Goal: Transaction & Acquisition: Purchase product/service

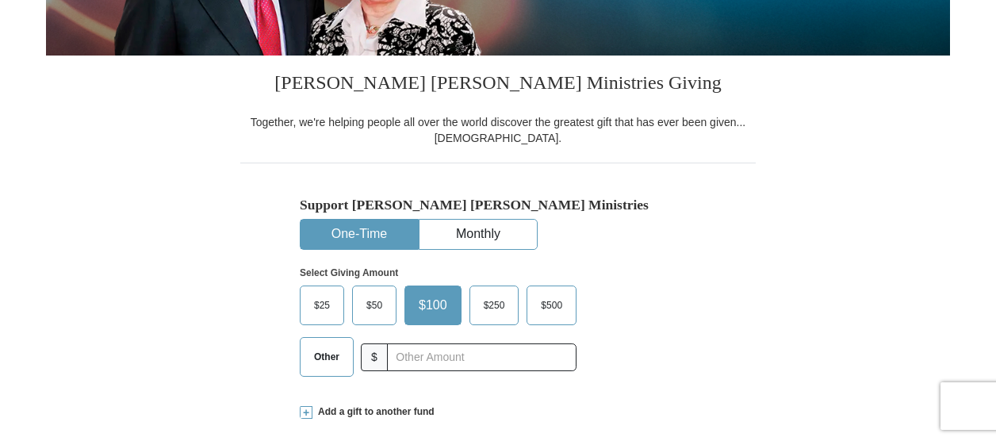
scroll to position [383, 0]
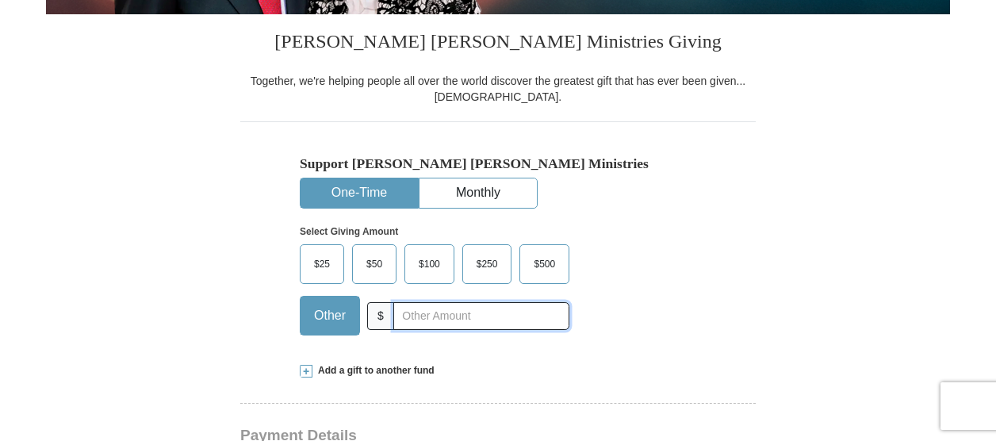
click at [401, 320] on input "text" at bounding box center [481, 316] width 176 height 28
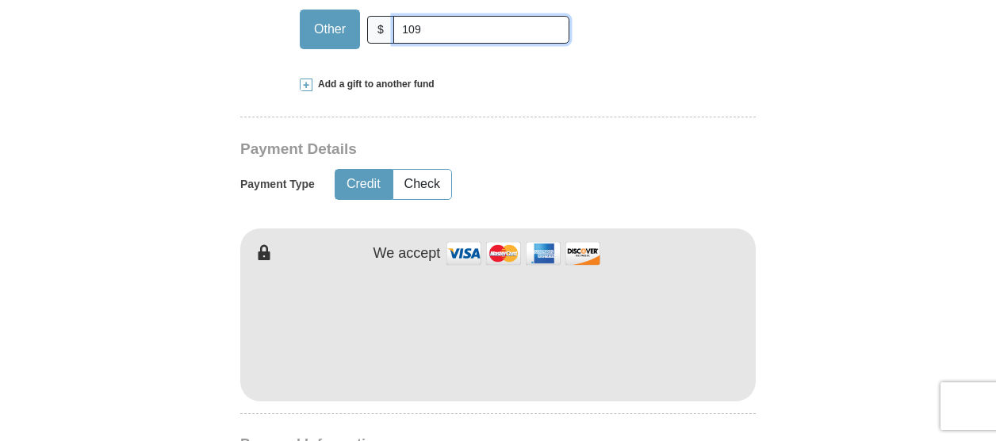
scroll to position [692, 0]
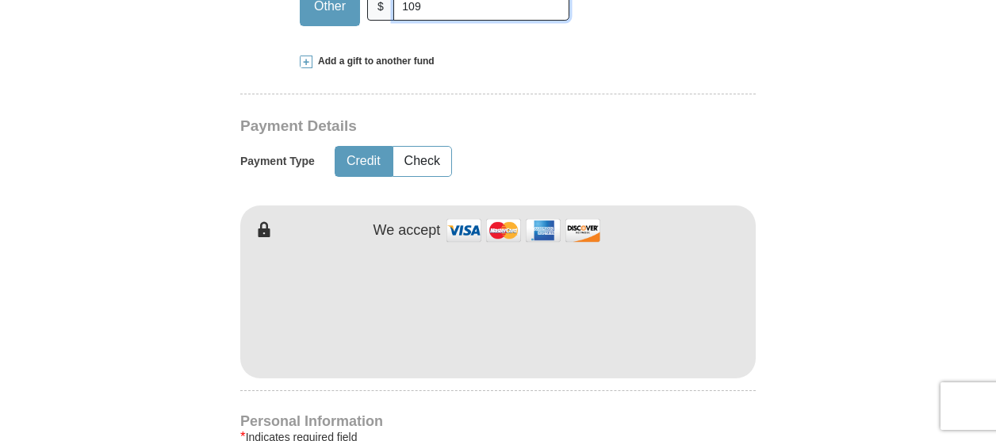
type input "109"
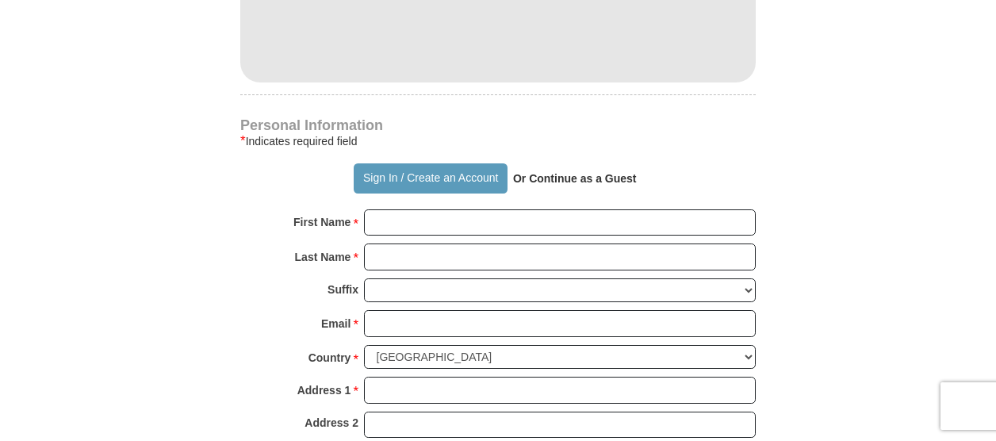
scroll to position [989, 0]
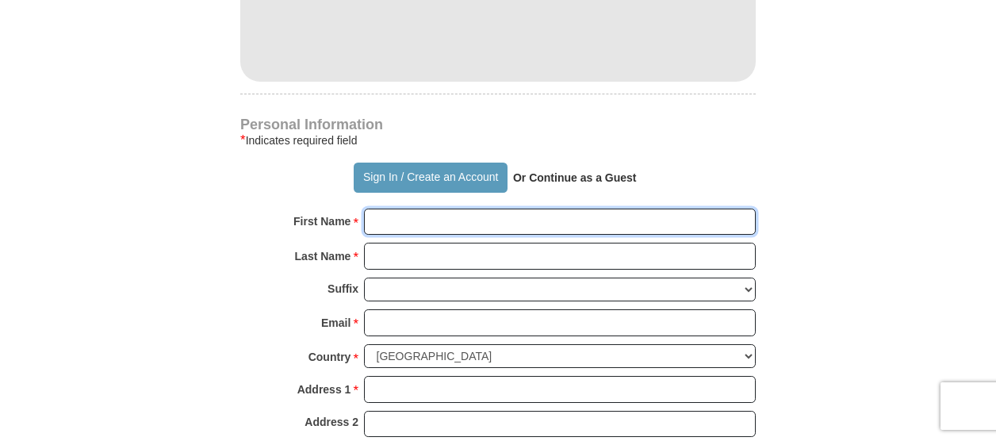
click at [387, 213] on input "First Name *" at bounding box center [560, 222] width 392 height 27
type input "[PERSON_NAME]"
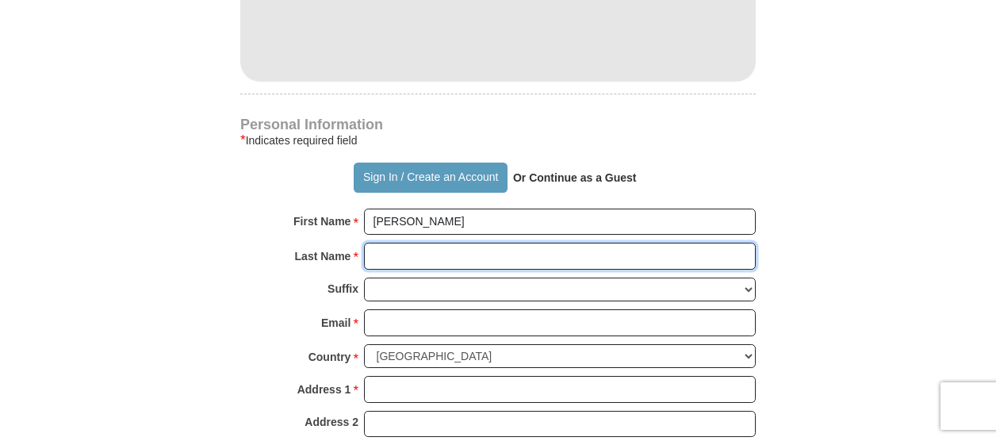
type input "[GEOGRAPHIC_DATA]"
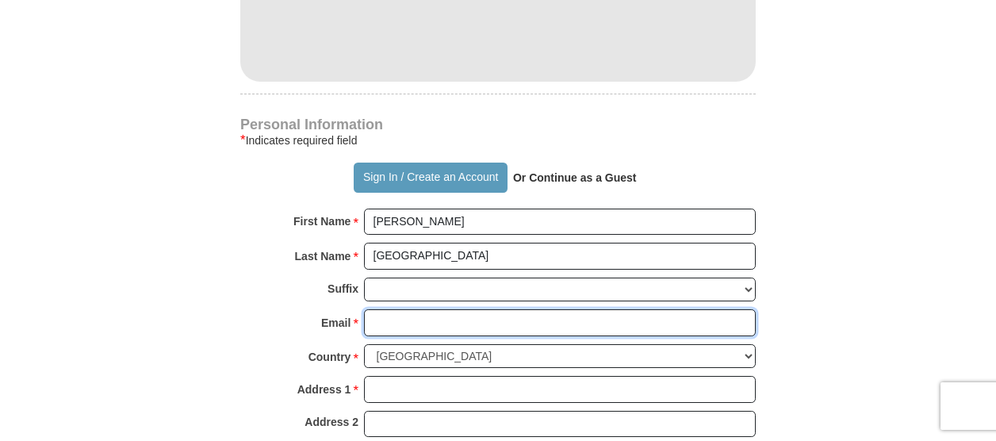
type input "[EMAIL_ADDRESS][DOMAIN_NAME]"
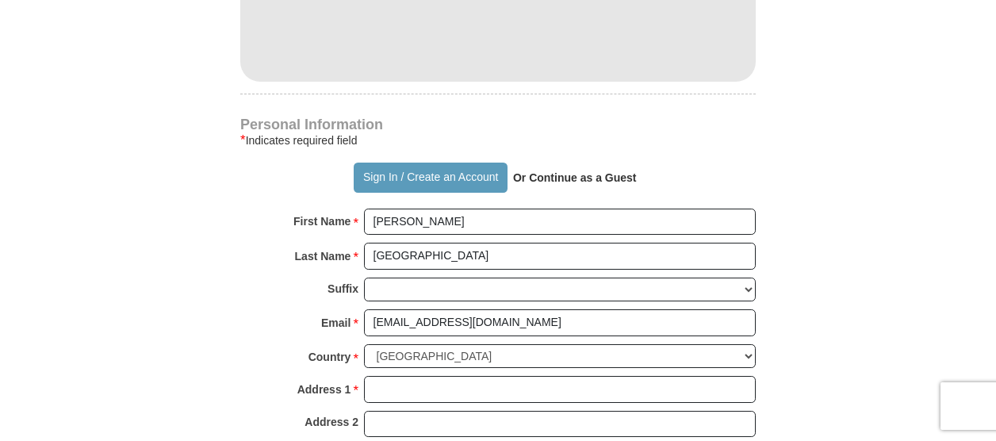
select select "OR"
type input "97008"
type input "9715701192"
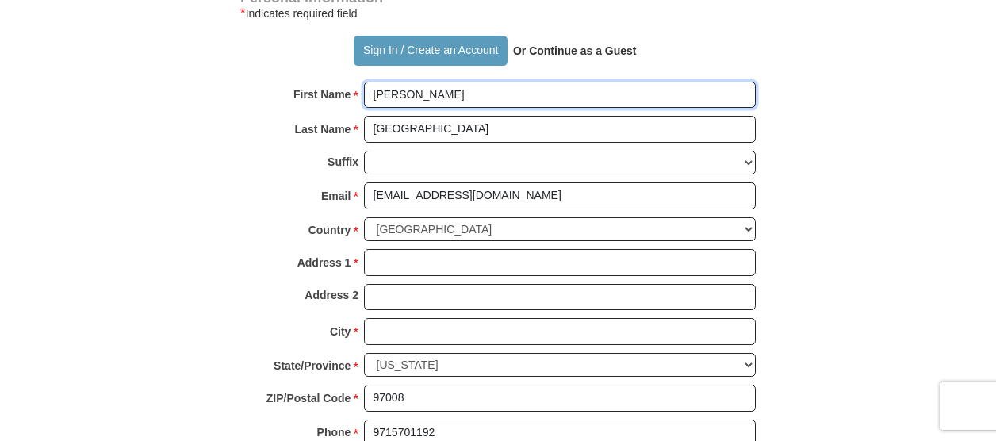
scroll to position [1117, 0]
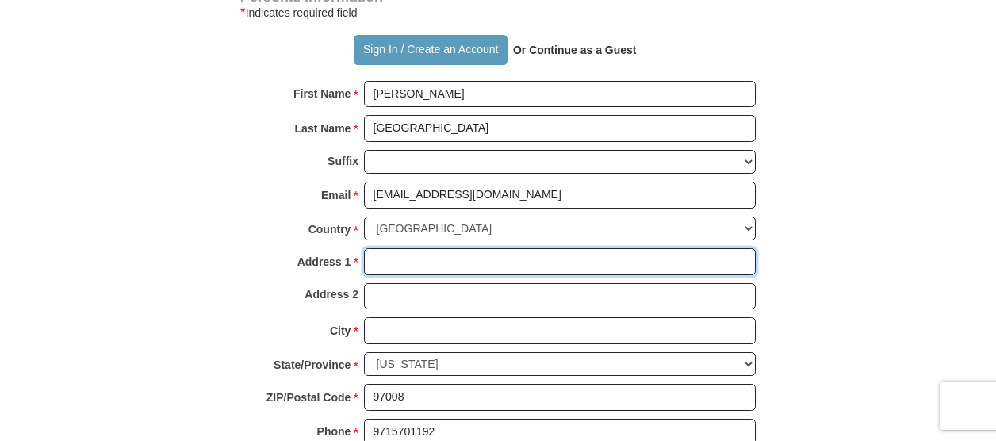
click at [379, 253] on input "Address 1 *" at bounding box center [560, 261] width 392 height 27
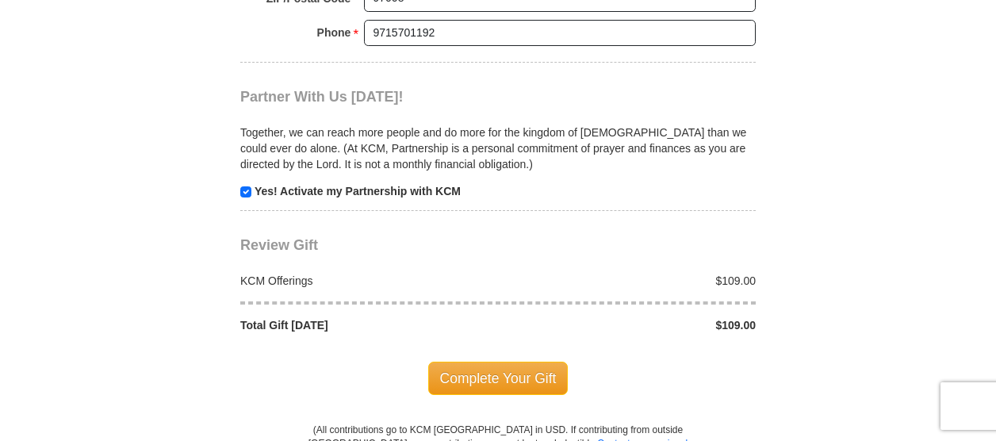
scroll to position [1517, 0]
type input "[STREET_ADDRESS]"
click at [488, 361] on span "Complete Your Gift" at bounding box center [498, 377] width 140 height 33
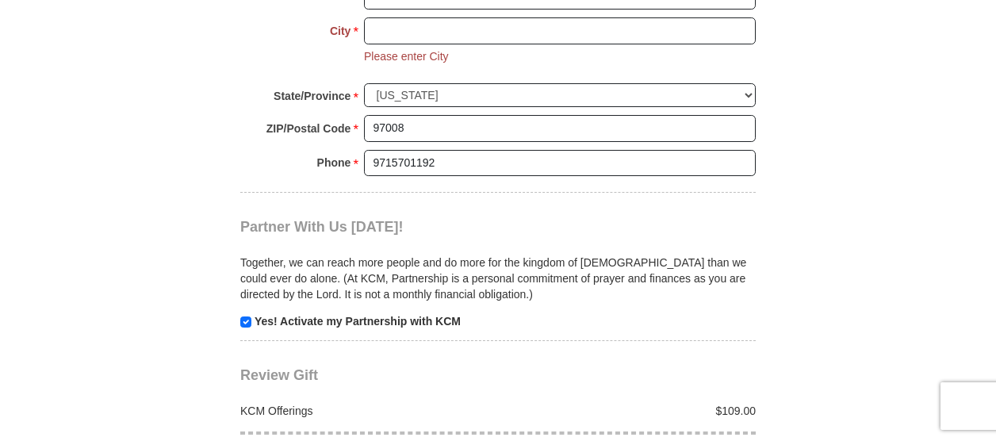
scroll to position [1413, 0]
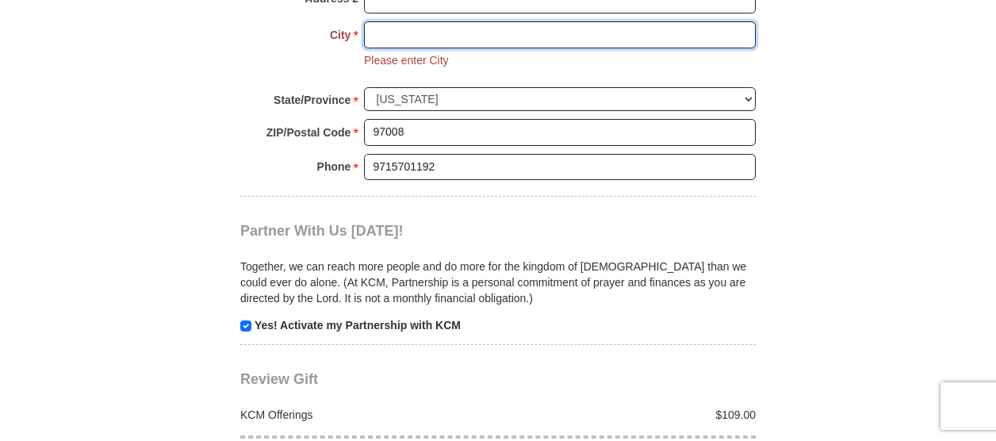
click at [379, 25] on input "City *" at bounding box center [560, 34] width 392 height 27
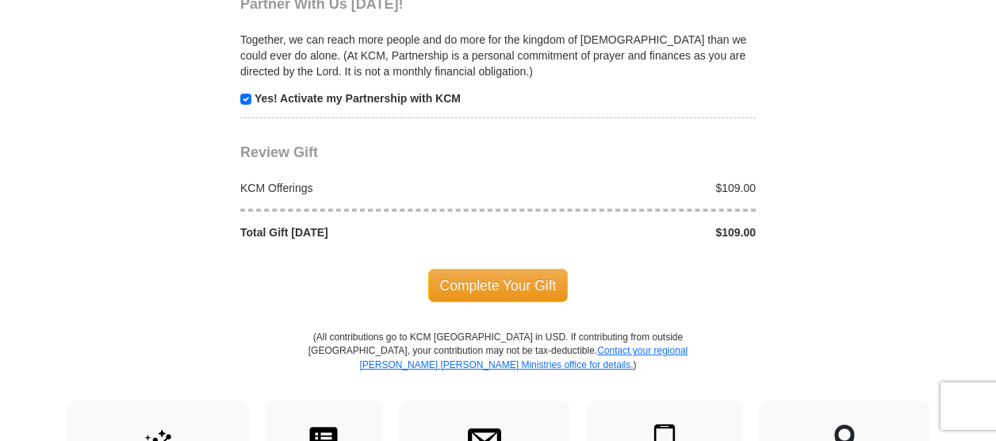
scroll to position [1646, 0]
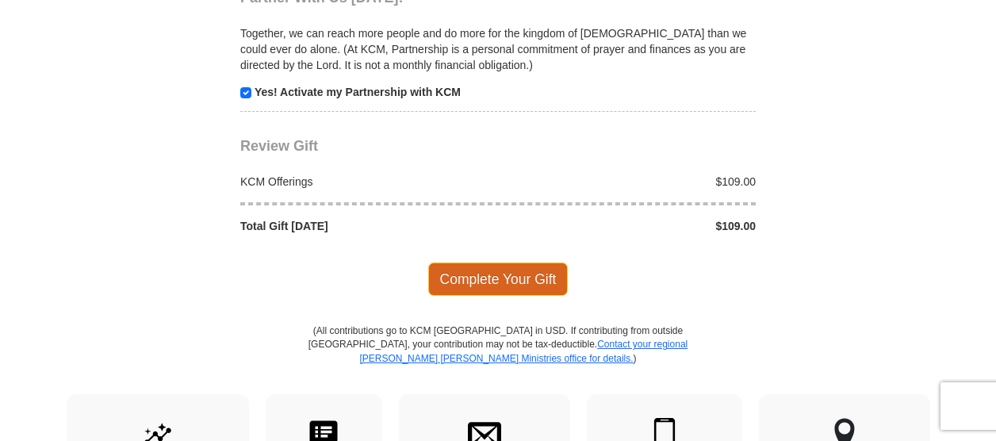
type input "Beaverton"
click at [490, 263] on span "Complete Your Gift" at bounding box center [498, 279] width 140 height 33
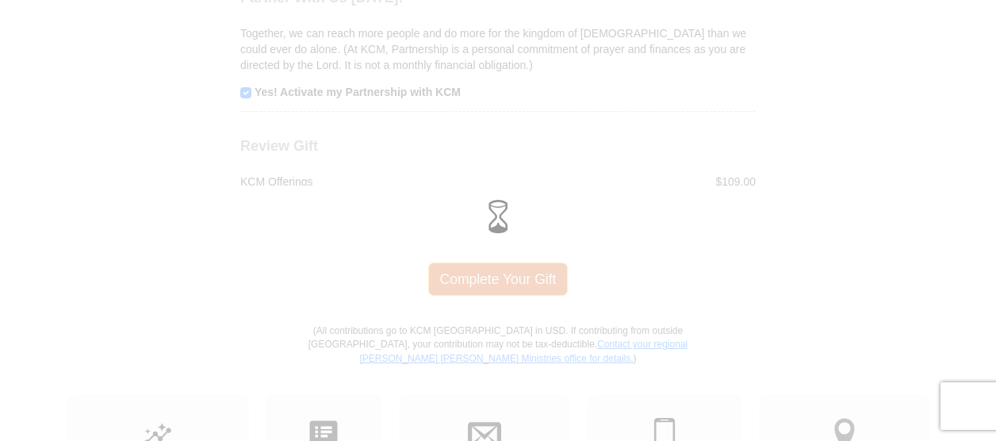
scroll to position [1615, 0]
